Goal: Use online tool/utility: Utilize a website feature to perform a specific function

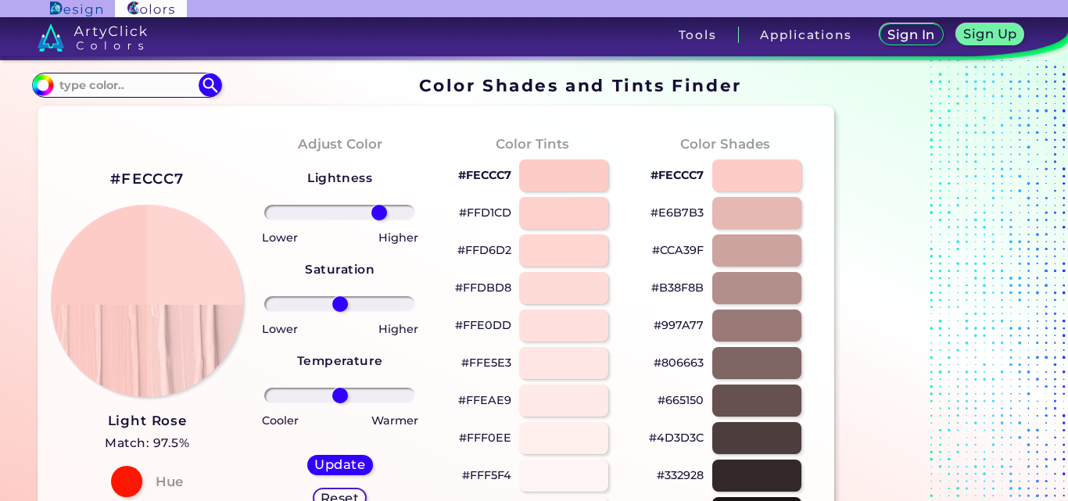
drag, startPoint x: 335, startPoint y: 210, endPoint x: 379, endPoint y: 226, distance: 46.8
type input "58"
click at [379, 221] on input "range" at bounding box center [339, 213] width 151 height 16
drag, startPoint x: 341, startPoint y: 299, endPoint x: 554, endPoint y: 324, distance: 214.9
type input "100"
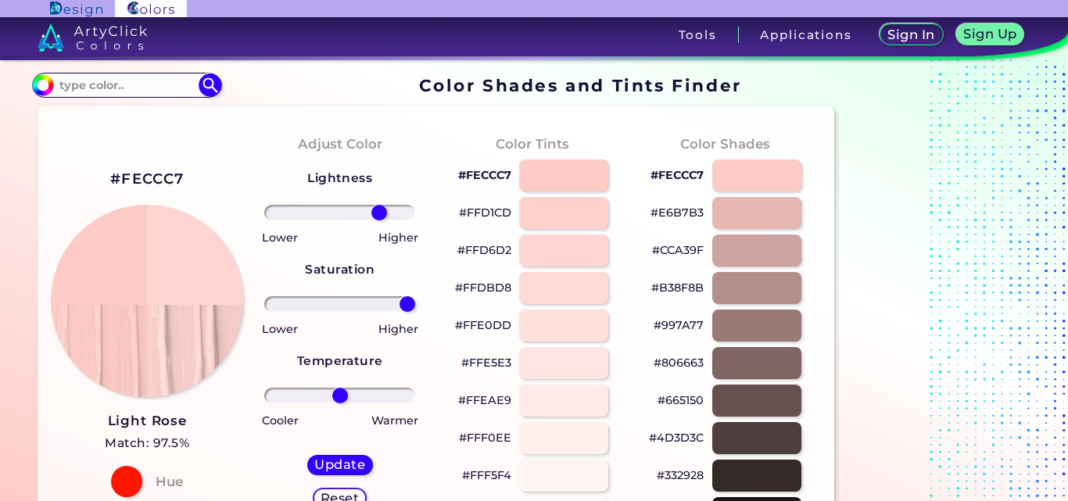
click at [415, 312] on input "range" at bounding box center [339, 304] width 151 height 16
drag, startPoint x: 345, startPoint y: 390, endPoint x: 368, endPoint y: 405, distance: 27.8
type input "42"
click at [368, 404] on input "range" at bounding box center [339, 396] width 151 height 16
drag, startPoint x: 373, startPoint y: 215, endPoint x: 359, endPoint y: 224, distance: 16.9
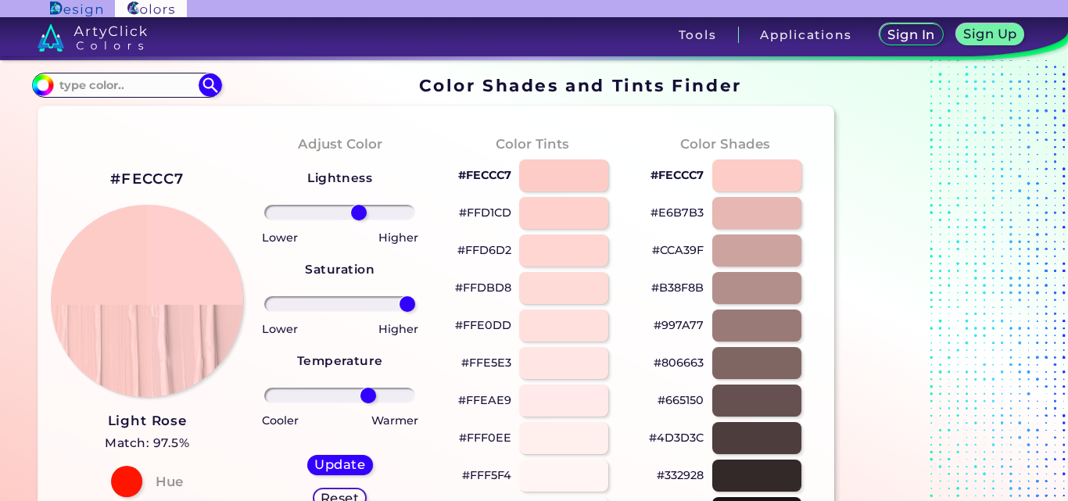
type input "28"
click at [359, 221] on input "range" at bounding box center [339, 213] width 151 height 16
click at [195, 275] on img at bounding box center [147, 301] width 194 height 194
click at [567, 329] on div at bounding box center [563, 326] width 90 height 32
type input "#ffe0dd"
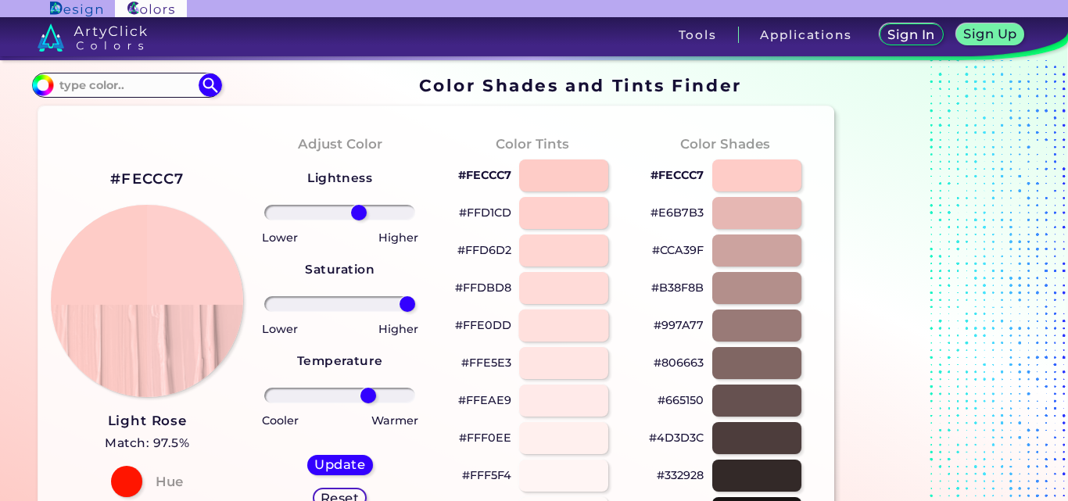
type input "0"
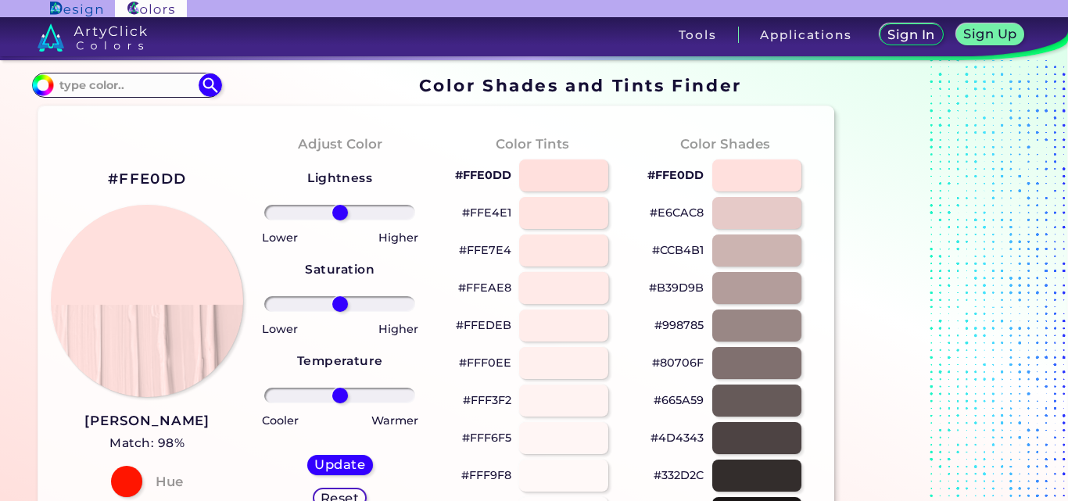
click at [560, 292] on div at bounding box center [563, 288] width 90 height 32
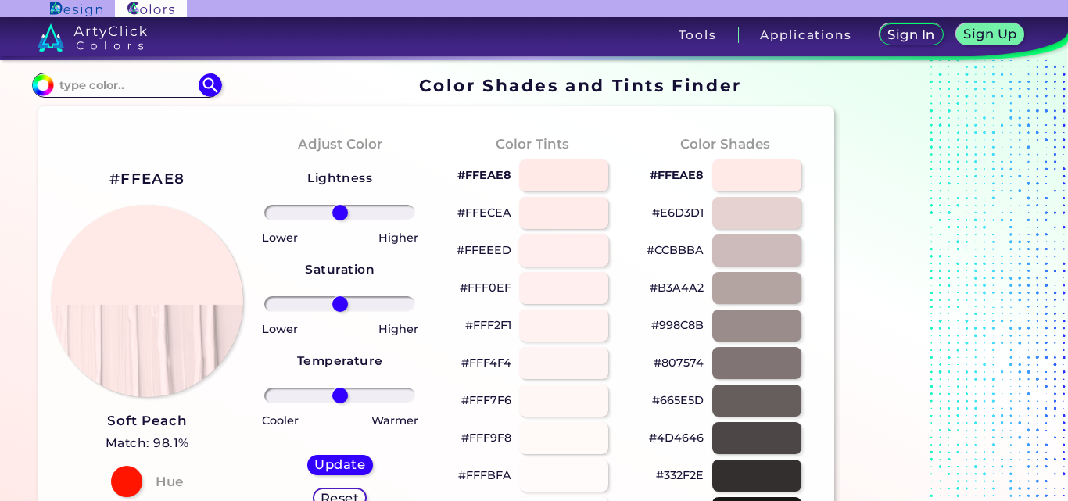
click at [565, 253] on div at bounding box center [563, 251] width 90 height 32
click at [565, 177] on div at bounding box center [563, 176] width 90 height 32
click at [736, 188] on div at bounding box center [757, 176] width 90 height 32
click at [749, 208] on div at bounding box center [757, 213] width 90 height 32
type input "#e6d6d5"
